Goal: Complete application form

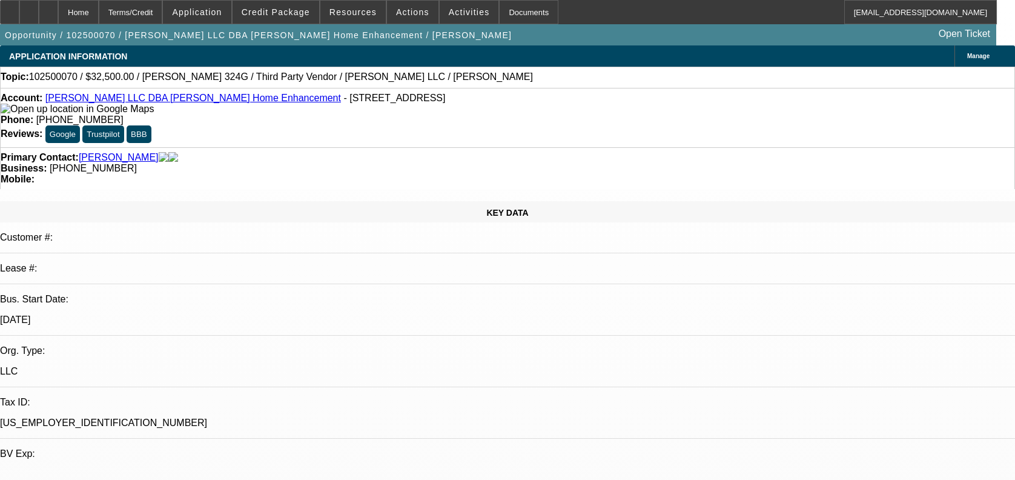
select select "0"
select select "3"
select select "0"
select select "6"
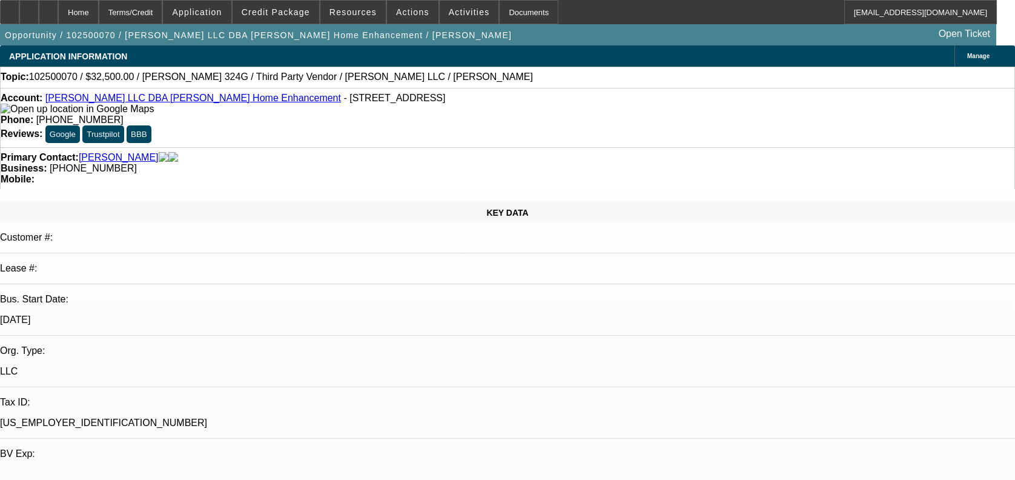
select select "0"
select select "3"
select select "0"
select select "6"
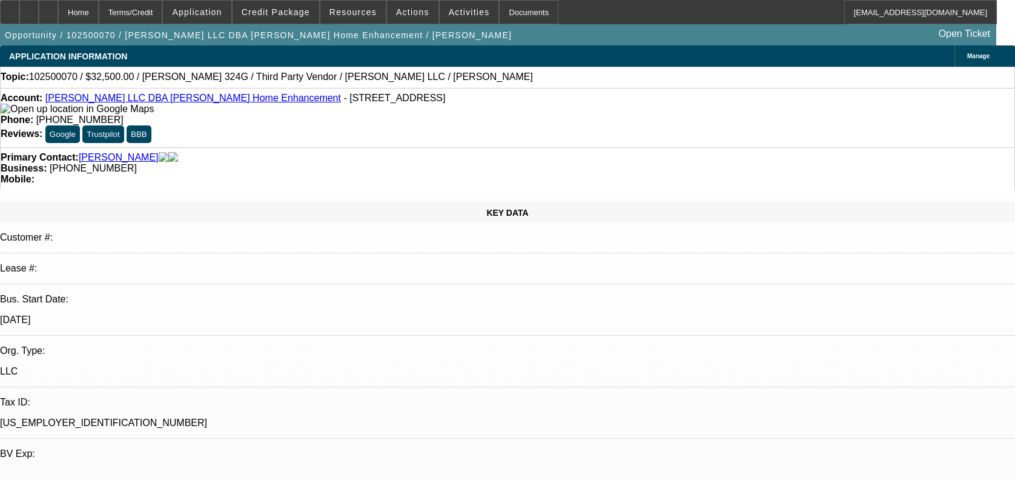
select select "0"
select select "6"
select select "0"
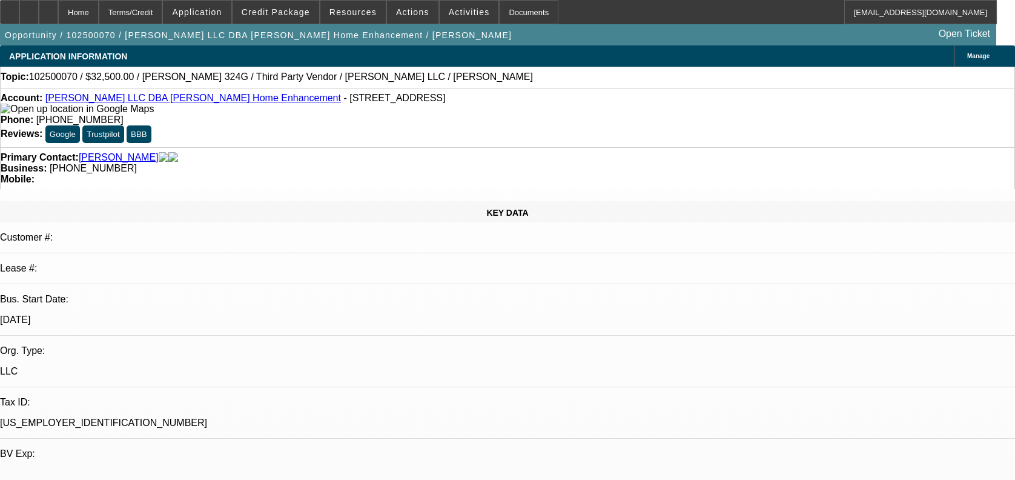
select select "0"
select select "6"
